Goal: Information Seeking & Learning: Learn about a topic

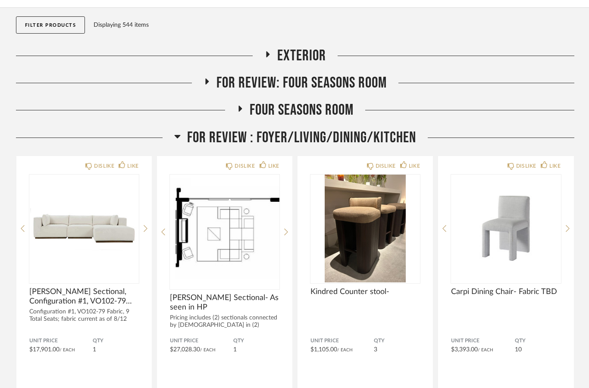
scroll to position [106, 0]
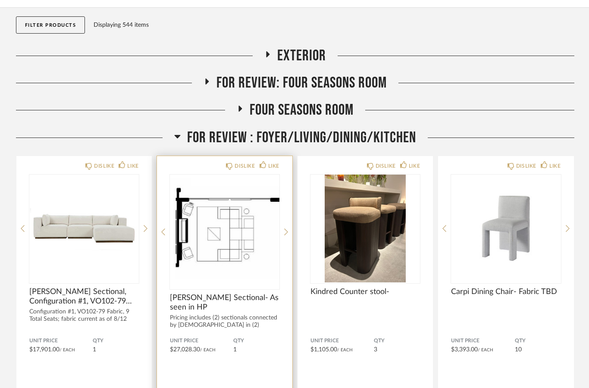
click at [213, 222] on img "1" at bounding box center [225, 229] width 110 height 108
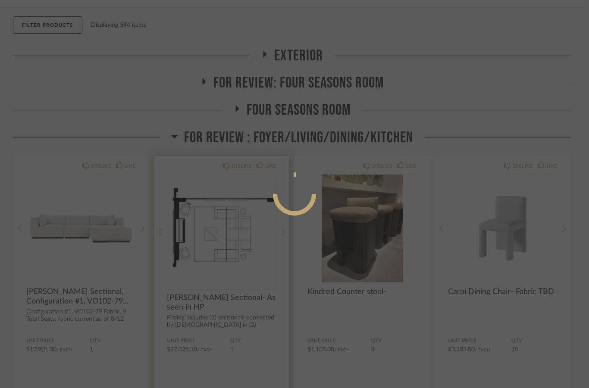
scroll to position [0, 0]
click at [348, 115] on div at bounding box center [294, 194] width 589 height 388
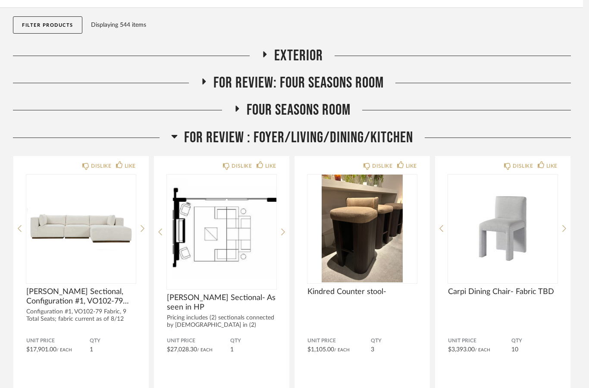
scroll to position [106, 0]
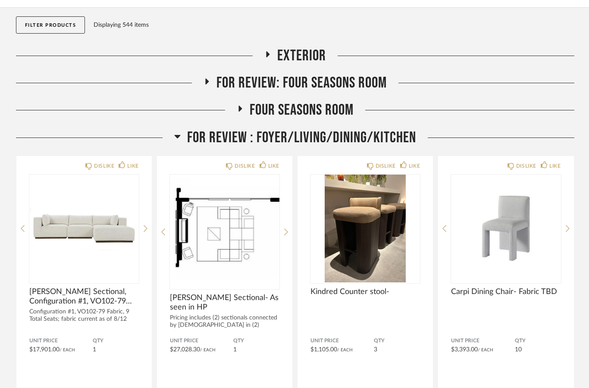
click at [304, 128] on span "FOR REVIEW : Foyer/Living/Dining/Kitchen" at bounding box center [301, 137] width 229 height 19
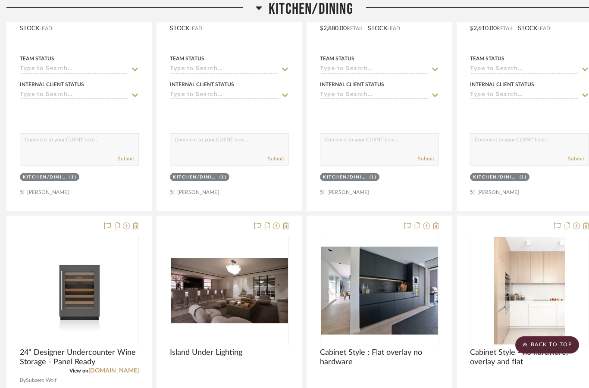
click at [337, 11] on span "Kitchen/Dining" at bounding box center [311, 9] width 85 height 19
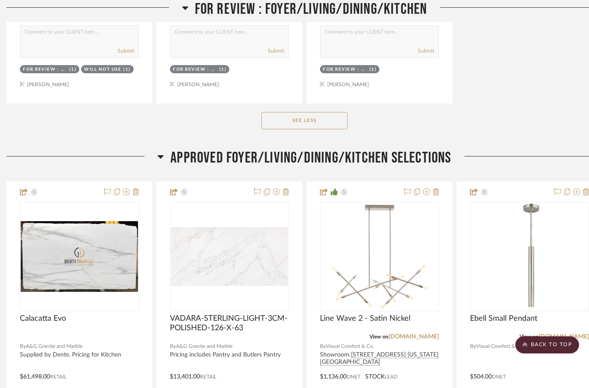
click at [438, 149] on span "APPROVED FOYER/LIVING/DINING/KITCHEN SELECTIONS" at bounding box center [310, 158] width 281 height 19
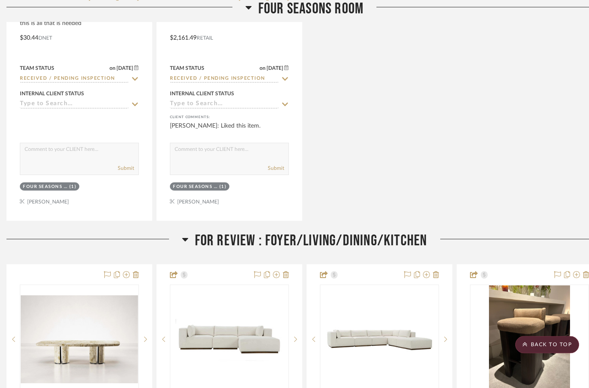
click at [417, 232] on span "FOR REVIEW : Foyer/Living/Dining/Kitchen" at bounding box center [311, 241] width 232 height 19
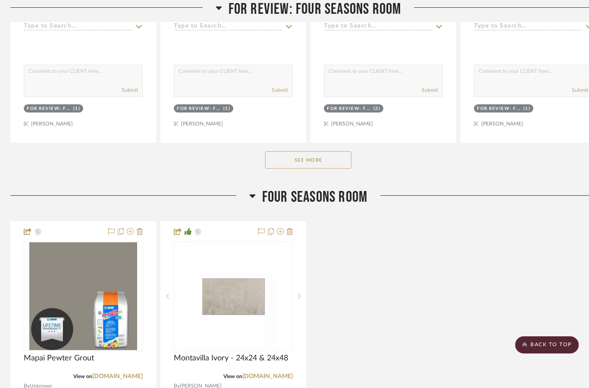
click at [364, 188] on span "Four Seasons Room" at bounding box center [315, 197] width 105 height 19
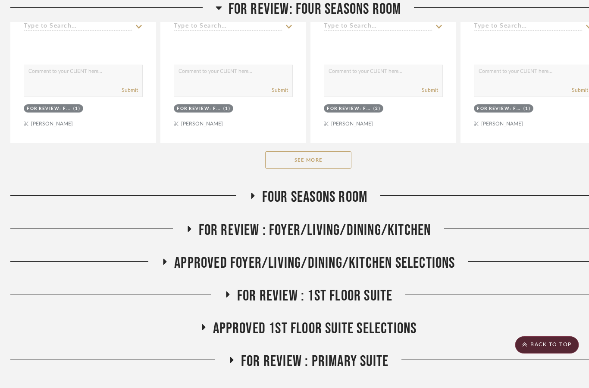
scroll to position [1746, 3]
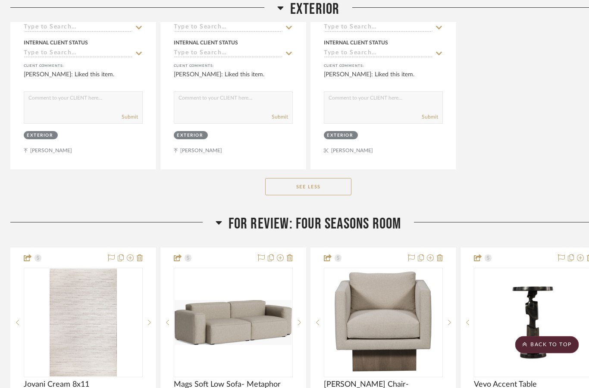
click at [382, 215] on span "For Review: Four seasons room" at bounding box center [315, 224] width 173 height 19
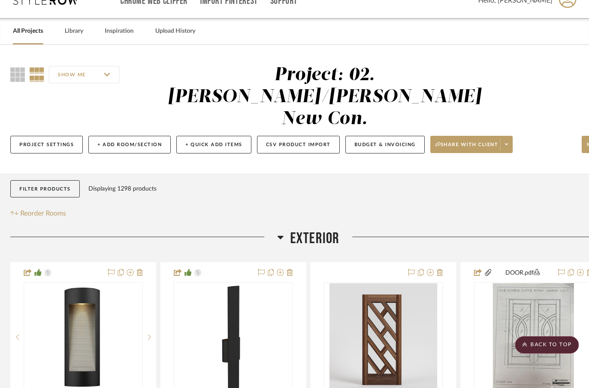
scroll to position [17, 3]
click at [317, 229] on span "Exterior" at bounding box center [315, 238] width 50 height 19
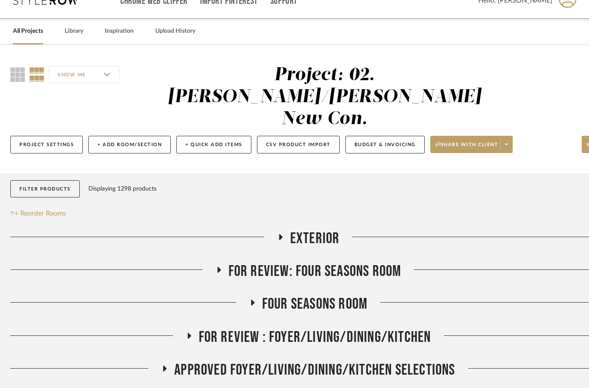
click at [31, 34] on link "All Projects" at bounding box center [28, 31] width 30 height 12
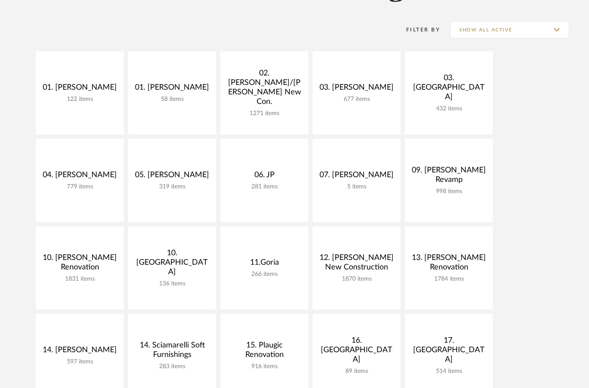
scroll to position [163, 0]
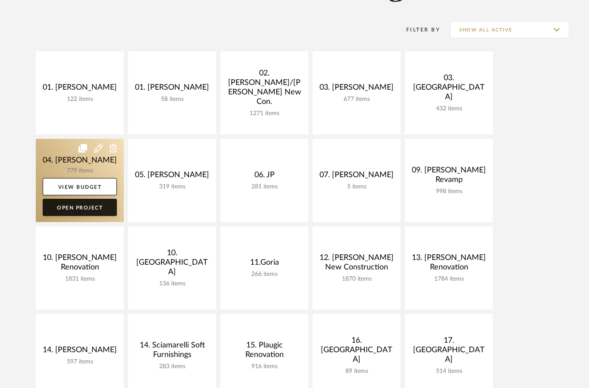
click at [97, 209] on link "Open Project" at bounding box center [80, 207] width 74 height 17
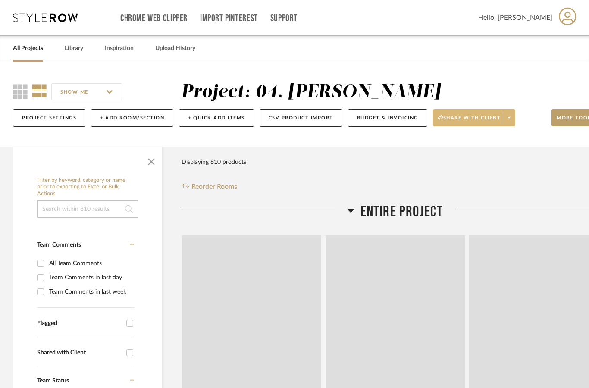
click at [501, 124] on span "Share with client" at bounding box center [469, 121] width 63 height 13
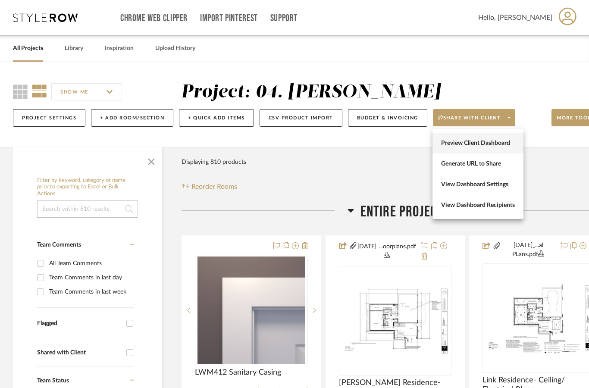
click at [497, 145] on span "Preview Client Dashboard" at bounding box center [478, 143] width 74 height 7
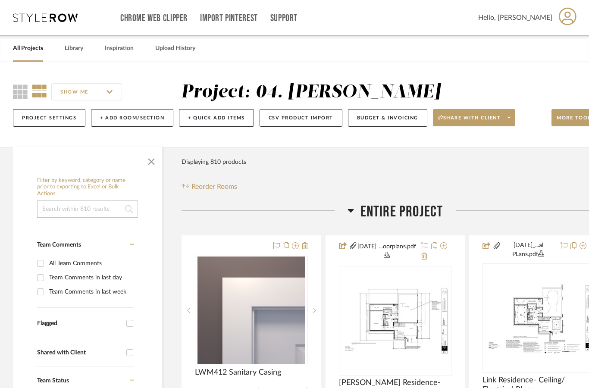
click at [32, 50] on link "All Projects" at bounding box center [28, 49] width 30 height 12
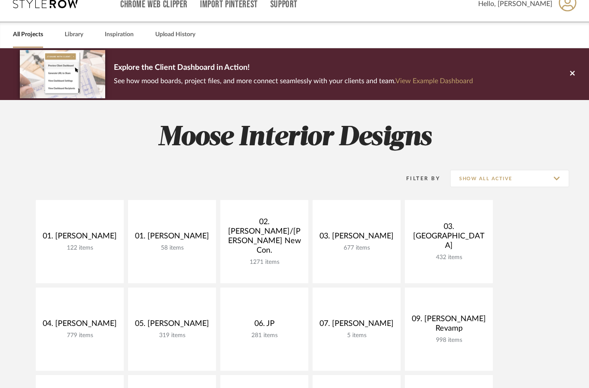
scroll to position [14, 0]
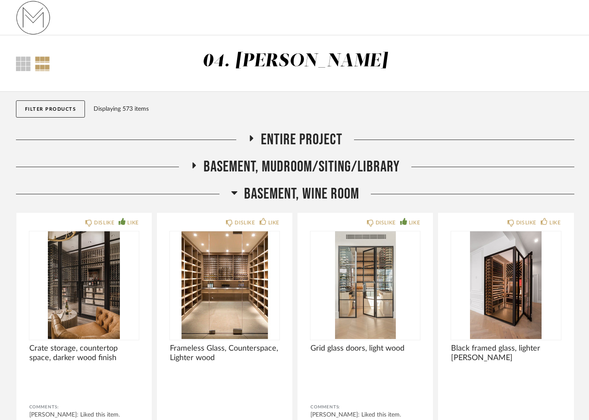
click at [296, 138] on span "Entire Project" at bounding box center [301, 140] width 81 height 19
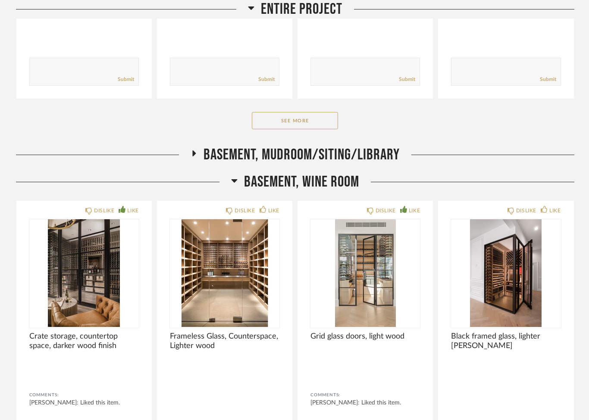
scroll to position [323, 0]
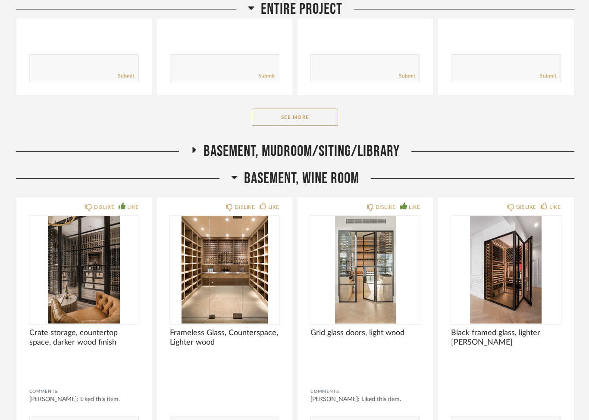
click at [316, 150] on span "Basement, Mudroom/Siting/Library" at bounding box center [302, 151] width 196 height 19
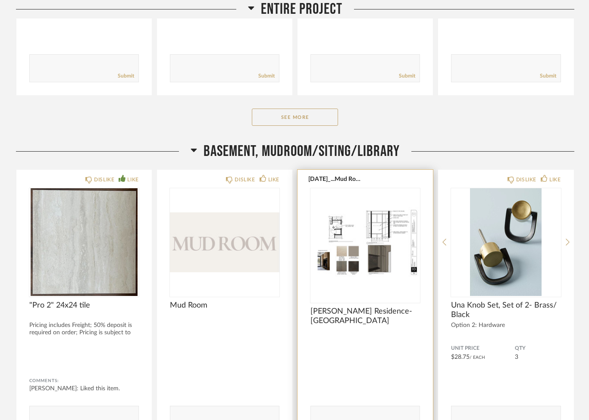
click at [0, 0] on img at bounding box center [0, 0] width 0 height 0
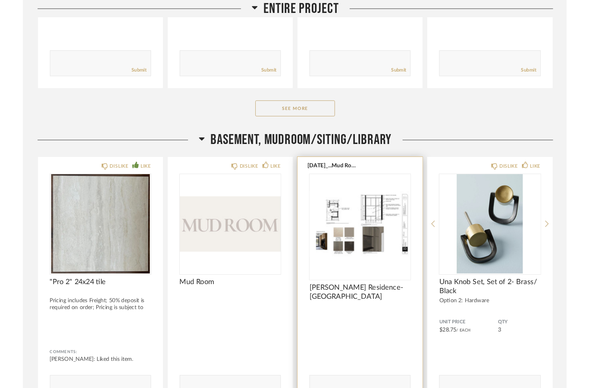
scroll to position [0, 0]
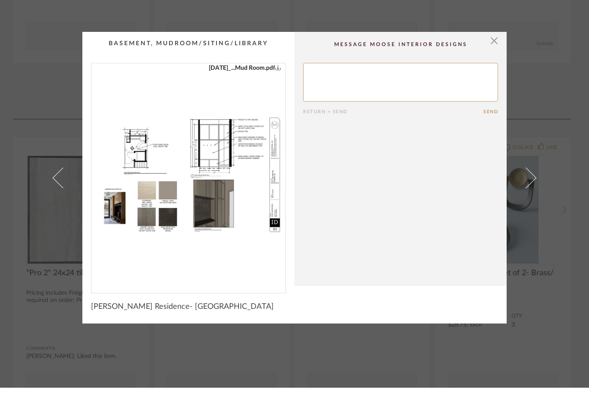
click at [188, 187] on div "6.19.25_...Mud Room.pdf" at bounding box center [188, 207] width 194 height 223
click at [275, 97] on icon "0" at bounding box center [278, 100] width 6 height 6
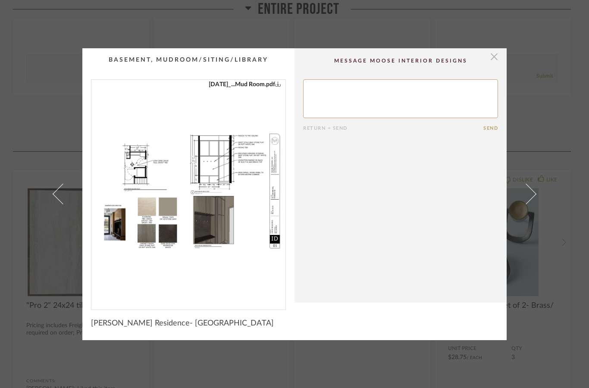
click at [492, 54] on span "button" at bounding box center [494, 56] width 17 height 17
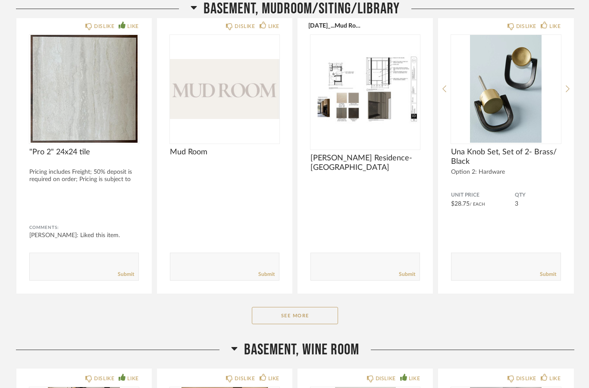
scroll to position [476, 0]
click at [293, 309] on button "See More" at bounding box center [295, 315] width 86 height 17
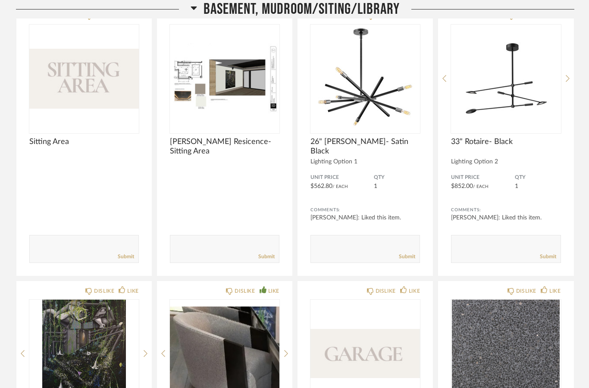
scroll to position [1328, 0]
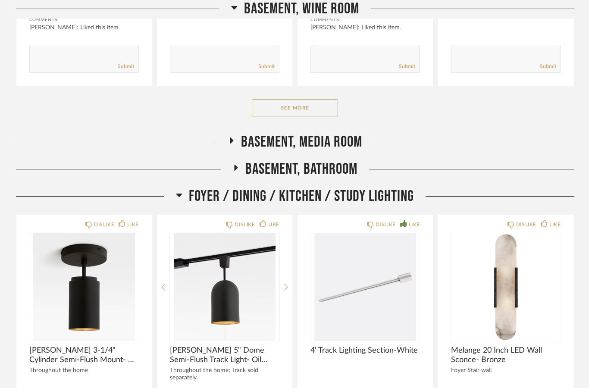
click at [344, 143] on span "Basement, Media Room" at bounding box center [301, 142] width 121 height 19
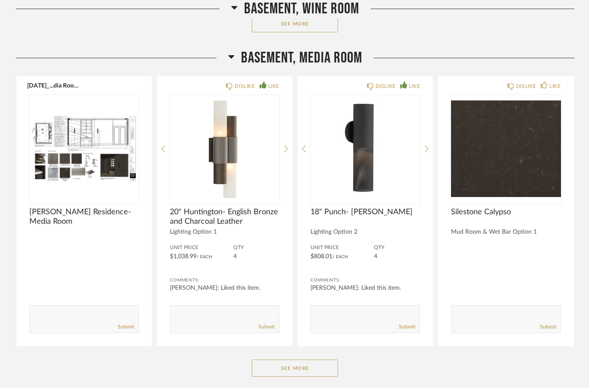
scroll to position [2219, 0]
click at [307, 369] on button "See More" at bounding box center [295, 368] width 86 height 17
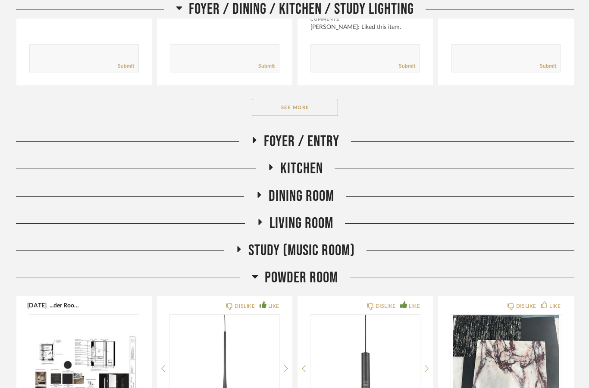
scroll to position [3690, 0]
click at [292, 166] on span "Kitchen" at bounding box center [301, 169] width 43 height 19
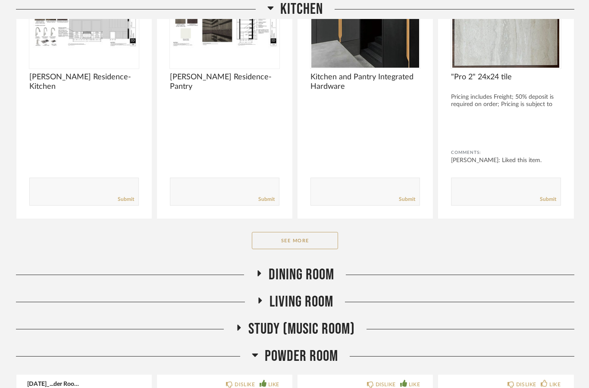
scroll to position [3937, 0]
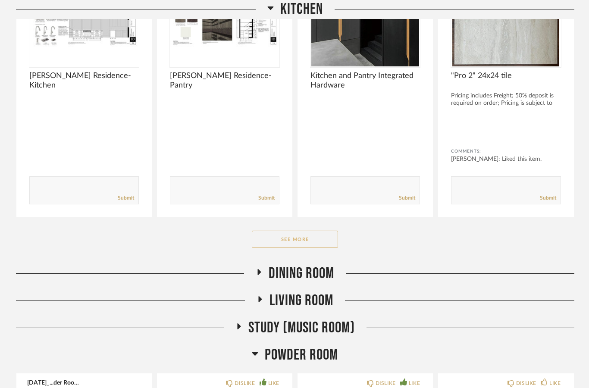
click at [307, 239] on button "See More" at bounding box center [295, 239] width 86 height 17
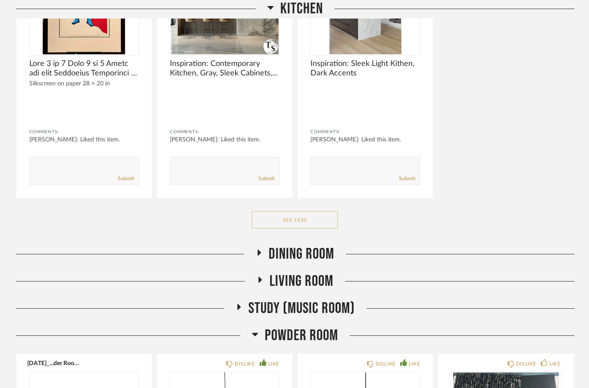
scroll to position [5063, 0]
click at [281, 246] on span "Dining Room" at bounding box center [302, 253] width 66 height 19
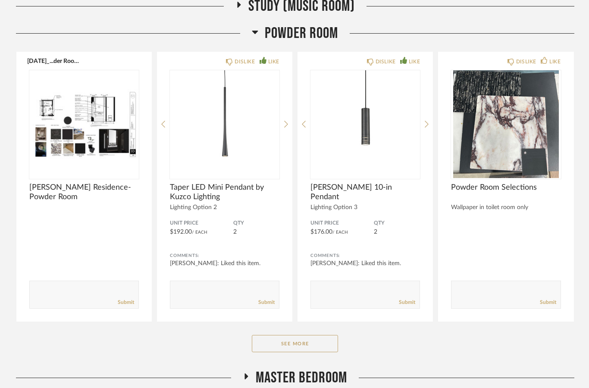
scroll to position [5682, 0]
click at [295, 349] on button "See More" at bounding box center [295, 343] width 86 height 17
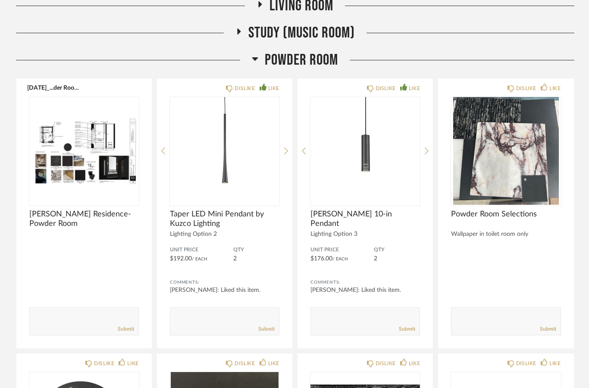
scroll to position [5655, 0]
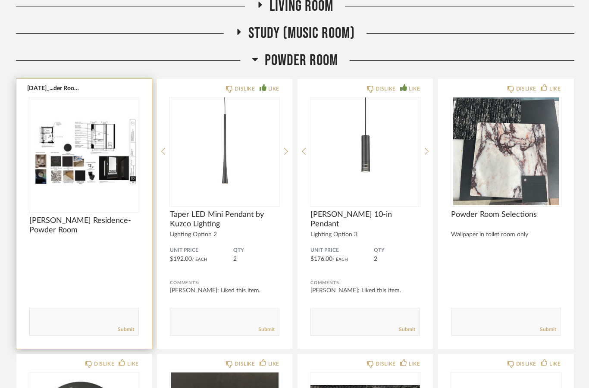
click at [0, 0] on img at bounding box center [0, 0] width 0 height 0
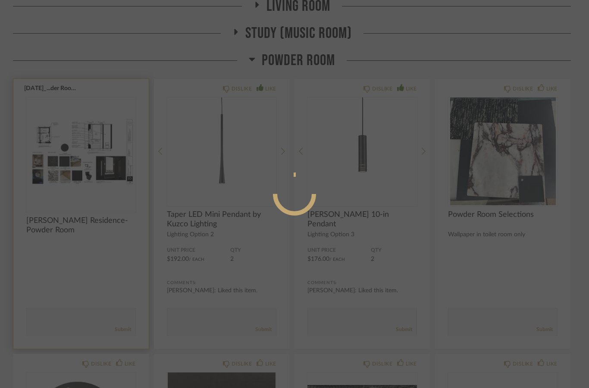
scroll to position [0, 0]
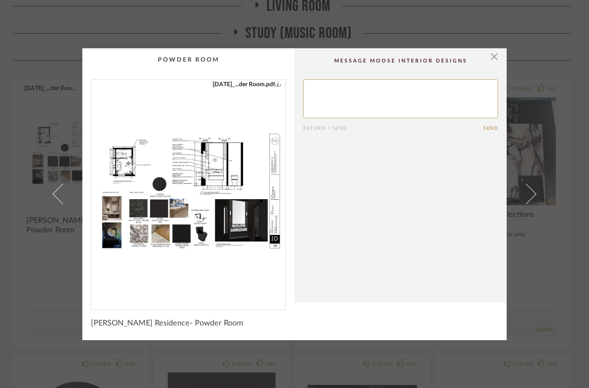
click at [214, 255] on div "6.19.25_...der Room.pdf" at bounding box center [188, 191] width 194 height 223
click at [274, 80] on link "6.19.25_...der Room.pdf" at bounding box center [247, 84] width 69 height 9
click at [498, 60] on span "button" at bounding box center [494, 56] width 17 height 17
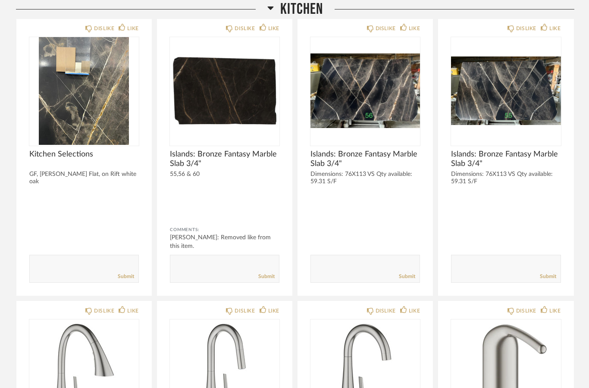
scroll to position [4142, 0]
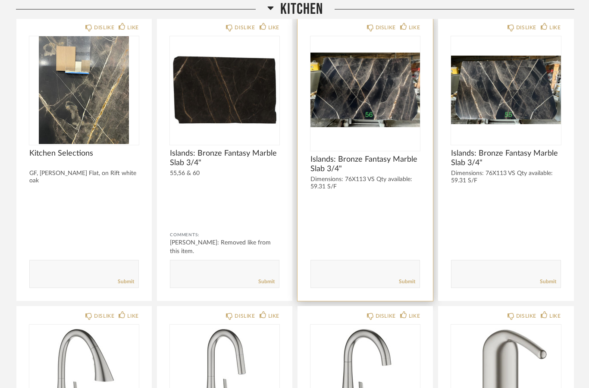
click at [0, 0] on img at bounding box center [0, 0] width 0 height 0
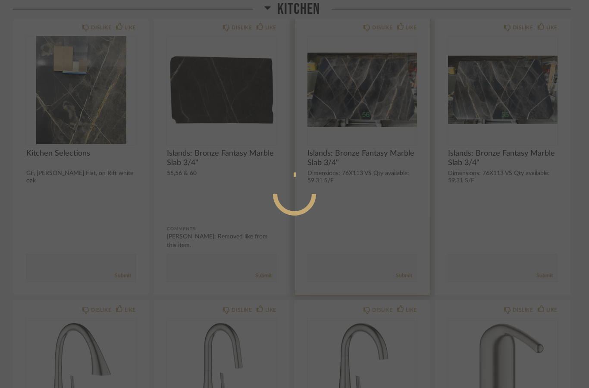
scroll to position [0, 0]
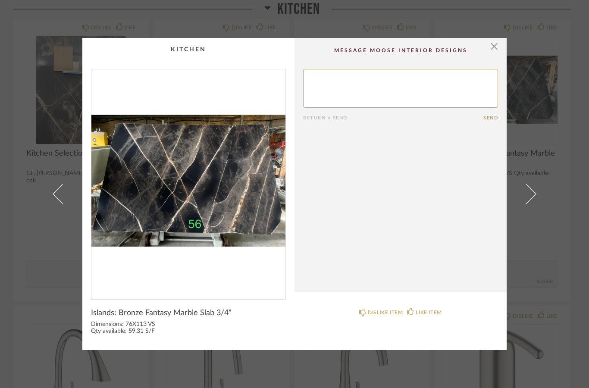
click at [218, 185] on img "0" at bounding box center [188, 180] width 194 height 223
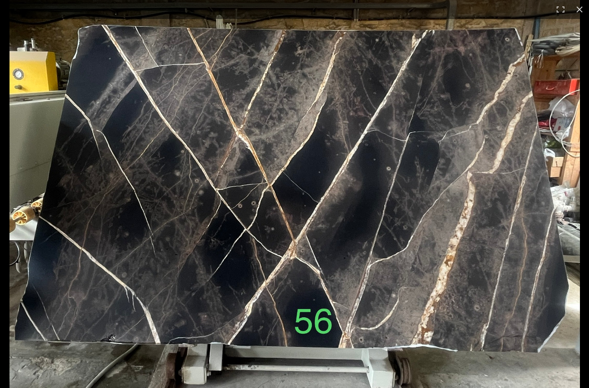
click at [579, 7] on div "× Return = Send Send Islands: Bronze Fantasy Marble Slab 3/4" Dimensions: 76X11…" at bounding box center [294, 194] width 589 height 388
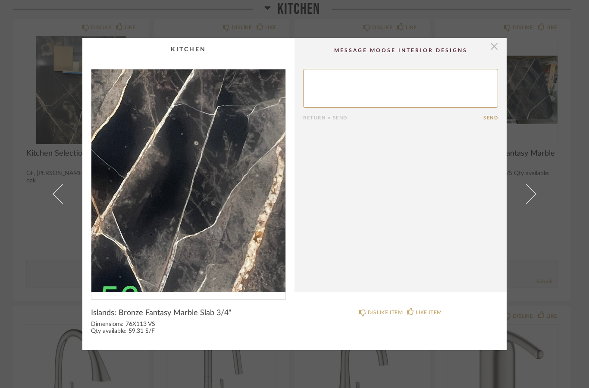
click at [495, 50] on span "button" at bounding box center [494, 46] width 17 height 17
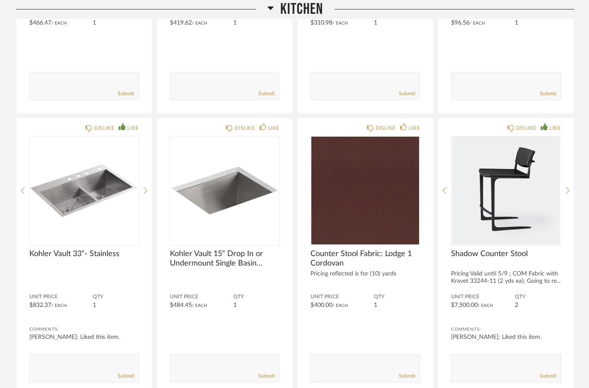
scroll to position [4585, 0]
